Goal: Communication & Community: Answer question/provide support

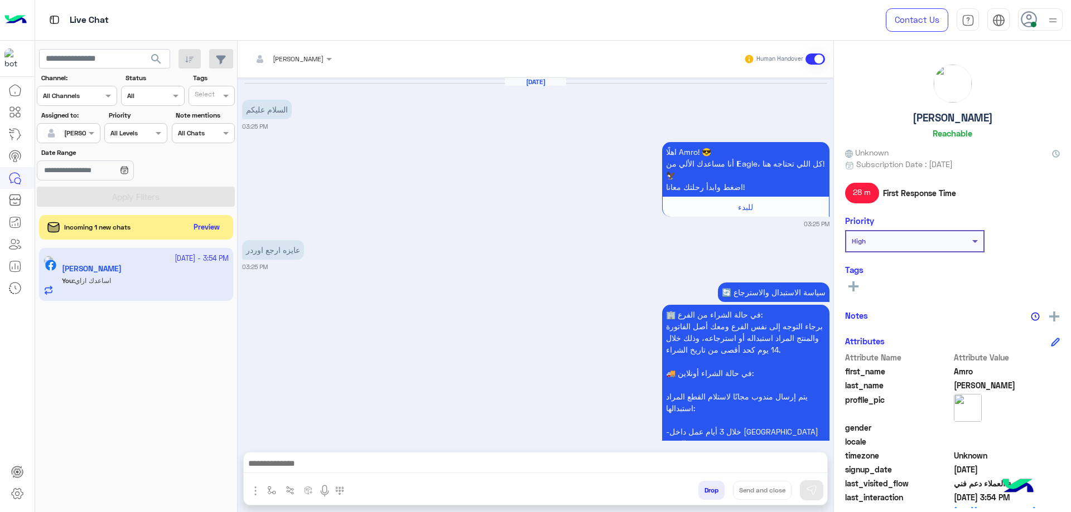
click at [219, 223] on button "Preview" at bounding box center [207, 228] width 36 height 16
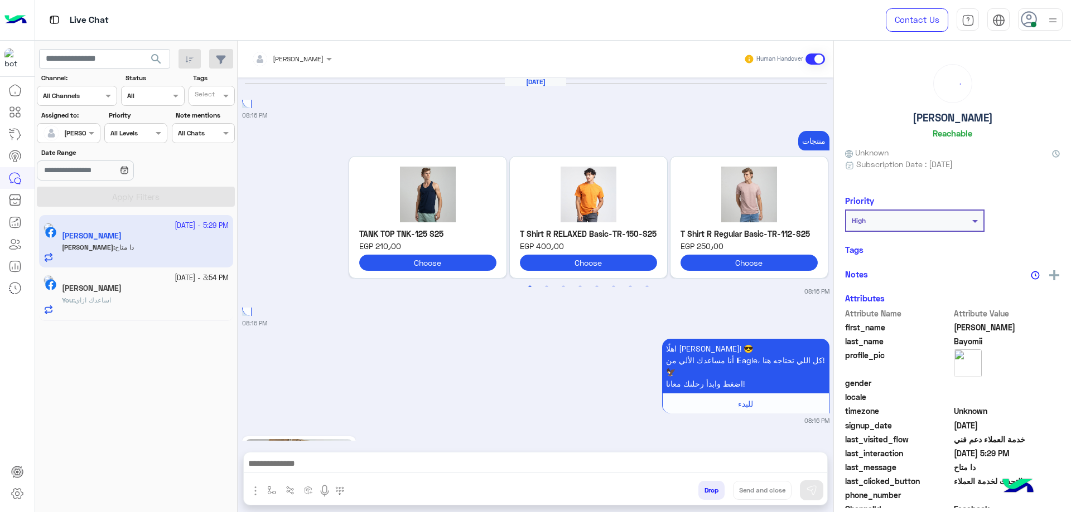
scroll to position [1444, 0]
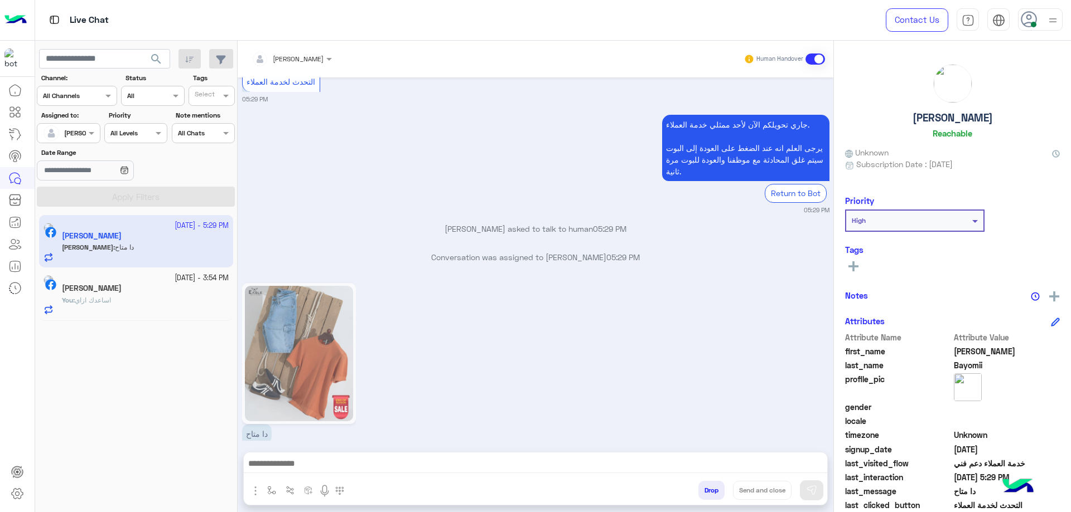
drag, startPoint x: 998, startPoint y: 124, endPoint x: 955, endPoint y: 117, distance: 43.6
click at [994, 124] on div "[PERSON_NAME] Reachable" at bounding box center [952, 103] width 215 height 79
click at [955, 117] on h5 "[PERSON_NAME]" at bounding box center [952, 118] width 80 height 13
click at [954, 116] on h5 "[PERSON_NAME]" at bounding box center [952, 118] width 80 height 13
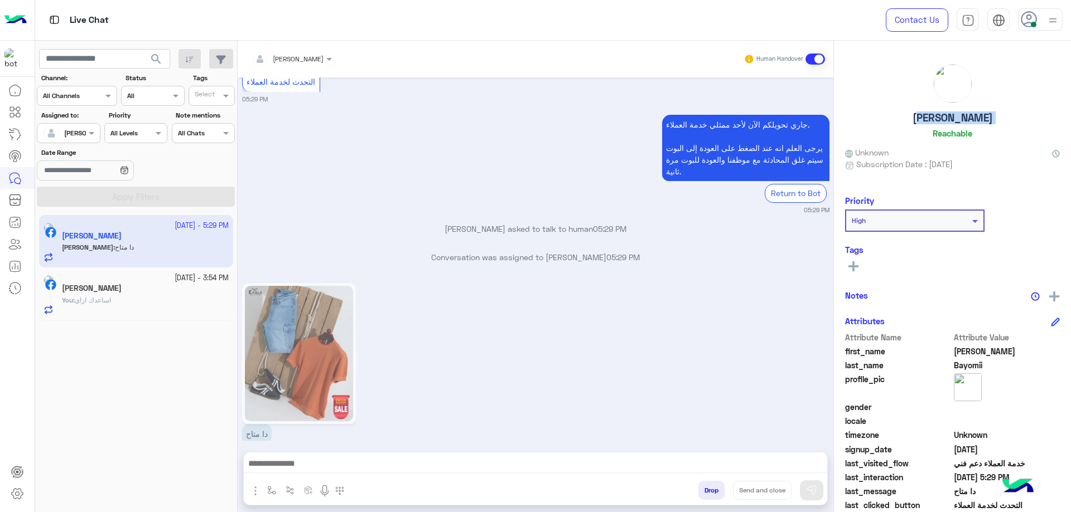
copy h5 "[PERSON_NAME]"
click at [299, 53] on input "text" at bounding box center [277, 57] width 52 height 10
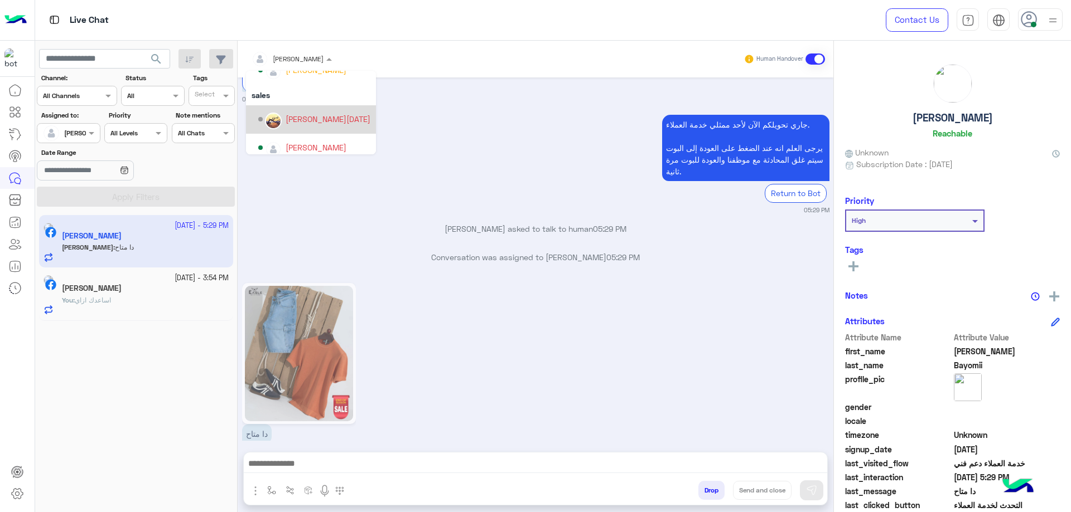
scroll to position [71, 0]
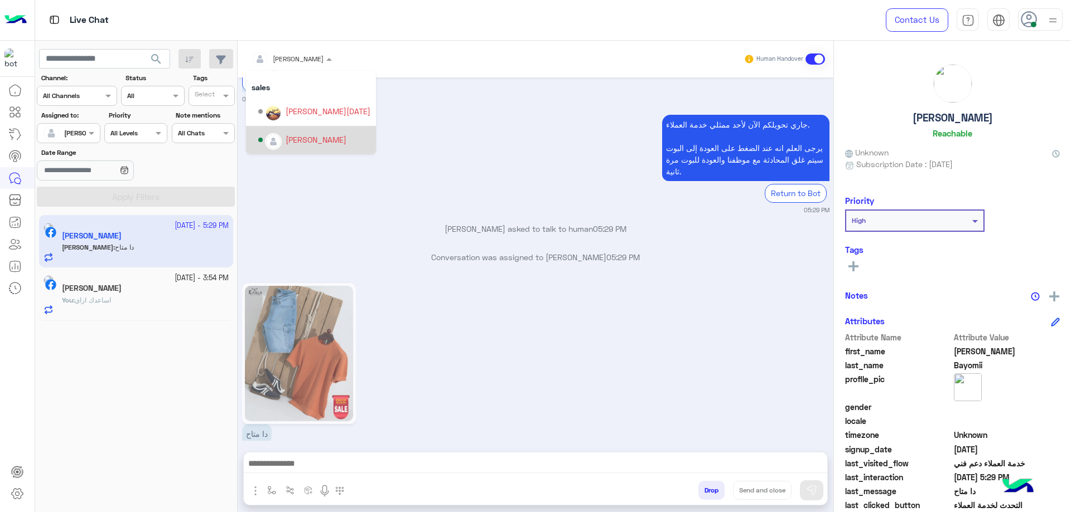
click at [312, 142] on div "[PERSON_NAME]" at bounding box center [316, 140] width 61 height 12
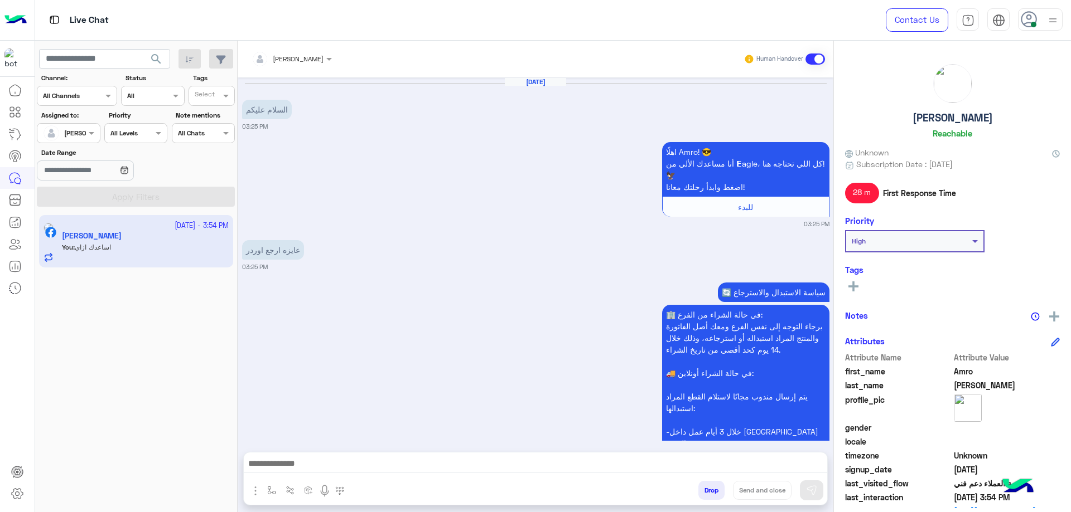
scroll to position [792, 0]
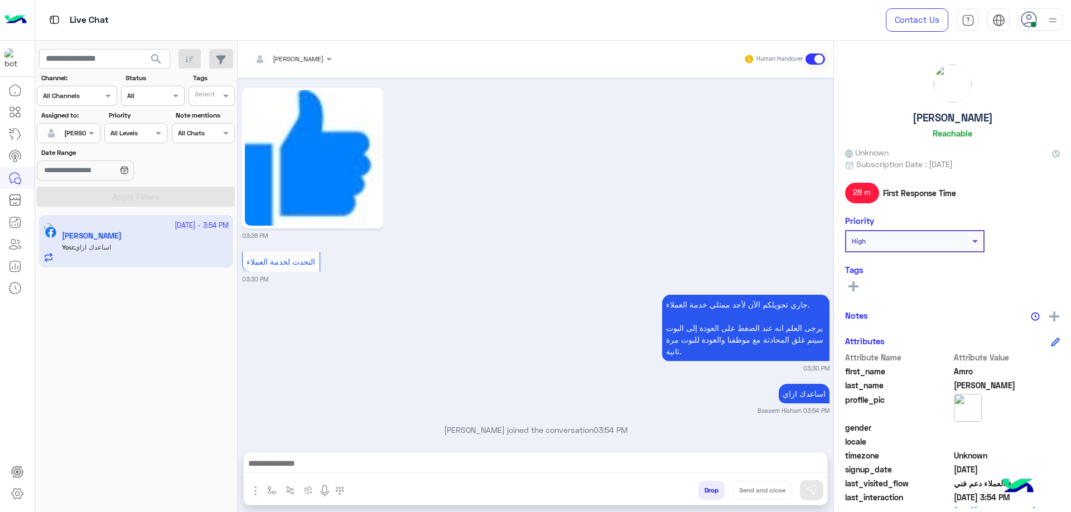
click at [960, 112] on h5 "[PERSON_NAME]" at bounding box center [952, 118] width 80 height 13
copy h5 "[PERSON_NAME]"
click at [714, 492] on button "Drop" at bounding box center [711, 490] width 26 height 19
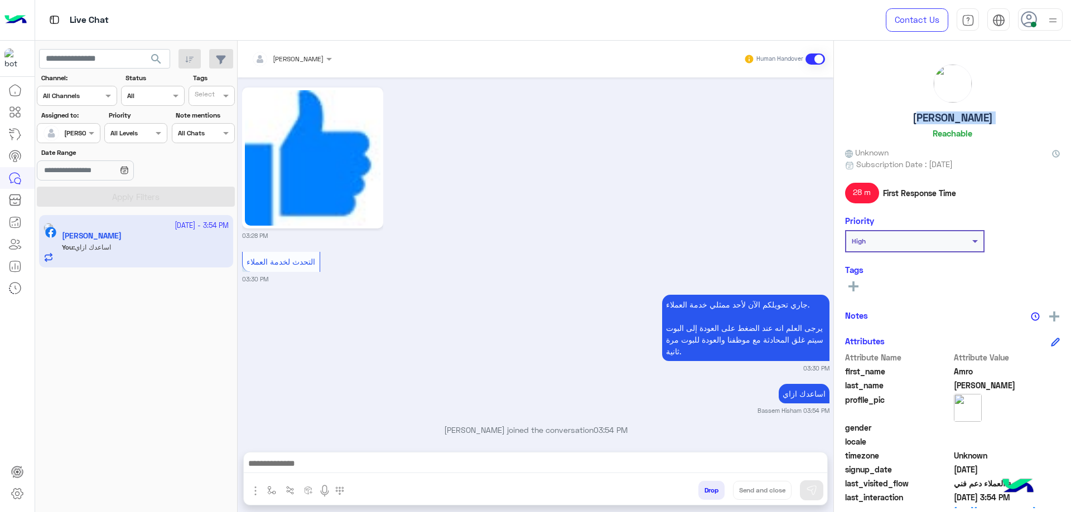
scroll to position [821, 0]
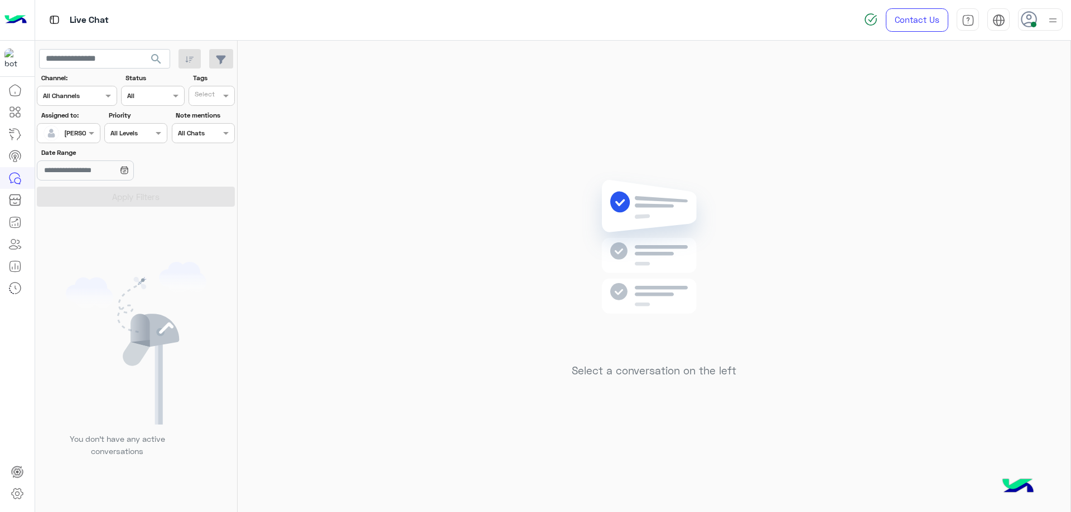
click at [1040, 21] on div at bounding box center [1040, 19] width 45 height 22
click at [1030, 154] on label "Offline" at bounding box center [993, 158] width 122 height 20
click at [962, 251] on div "Sign Out" at bounding box center [992, 247] width 138 height 30
click at [957, 246] on link "Sign Out" at bounding box center [962, 245] width 31 height 9
